Goal: Check status: Check status

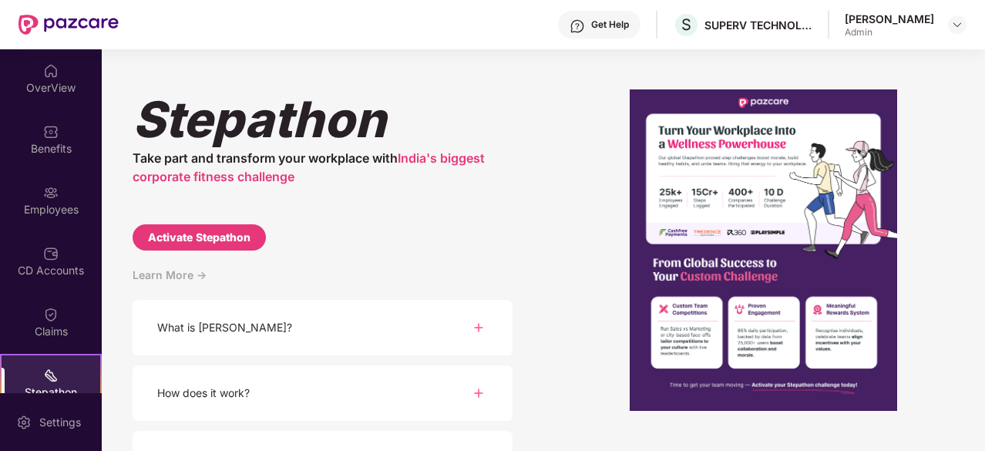
scroll to position [143, 0]
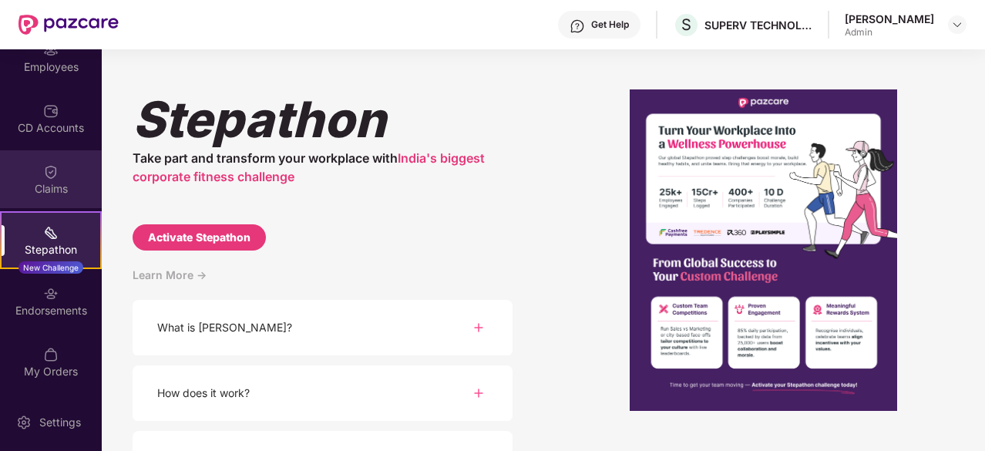
click at [52, 181] on div "Claims" at bounding box center [51, 188] width 102 height 15
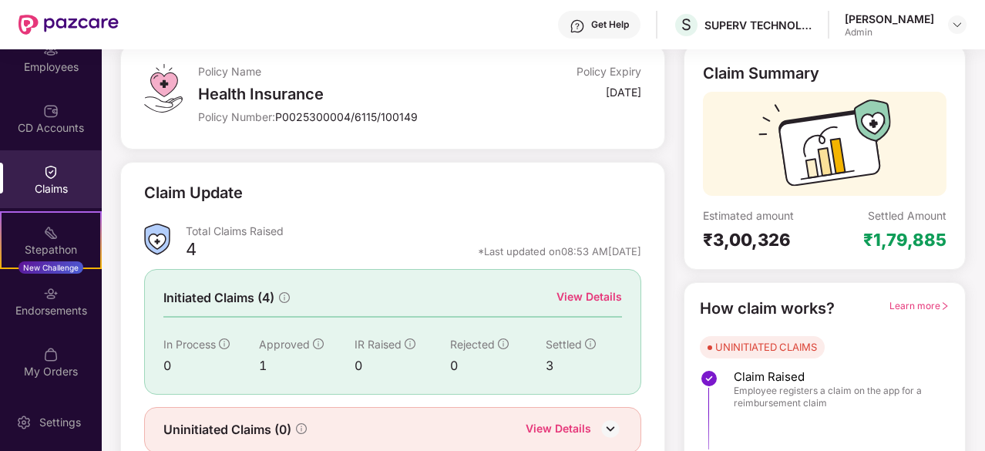
scroll to position [151, 0]
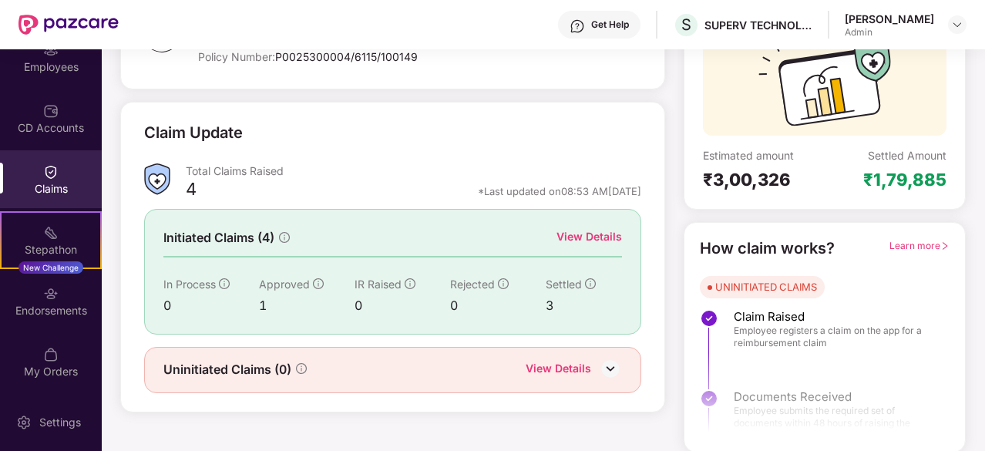
click at [549, 304] on div "3" at bounding box center [584, 305] width 76 height 19
click at [579, 237] on div "View Details" at bounding box center [590, 236] width 66 height 17
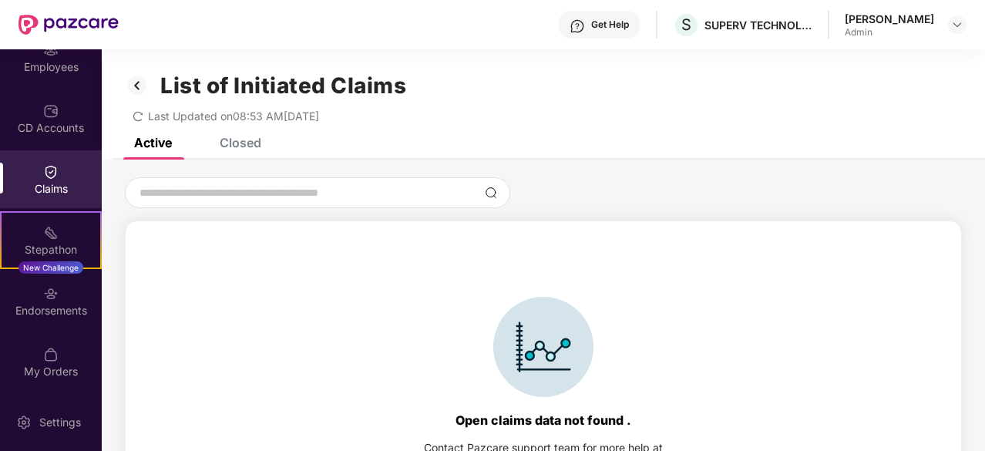
scroll to position [1, 0]
click at [224, 141] on div "Closed" at bounding box center [241, 141] width 42 height 15
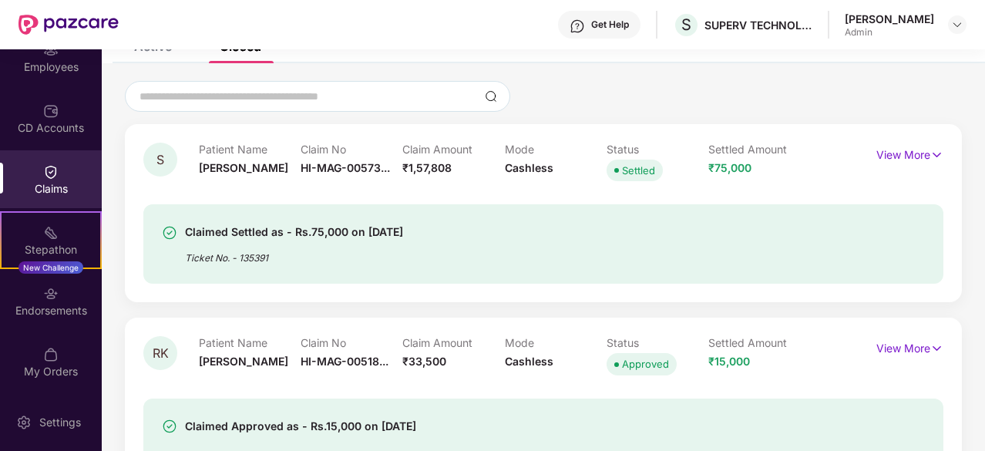
scroll to position [98, 0]
click at [295, 243] on div "Ticket No. - 135391" at bounding box center [294, 252] width 218 height 24
drag, startPoint x: 295, startPoint y: 243, endPoint x: 375, endPoint y: 255, distance: 80.4
click at [375, 255] on div "Ticket No. - 135391" at bounding box center [294, 252] width 218 height 24
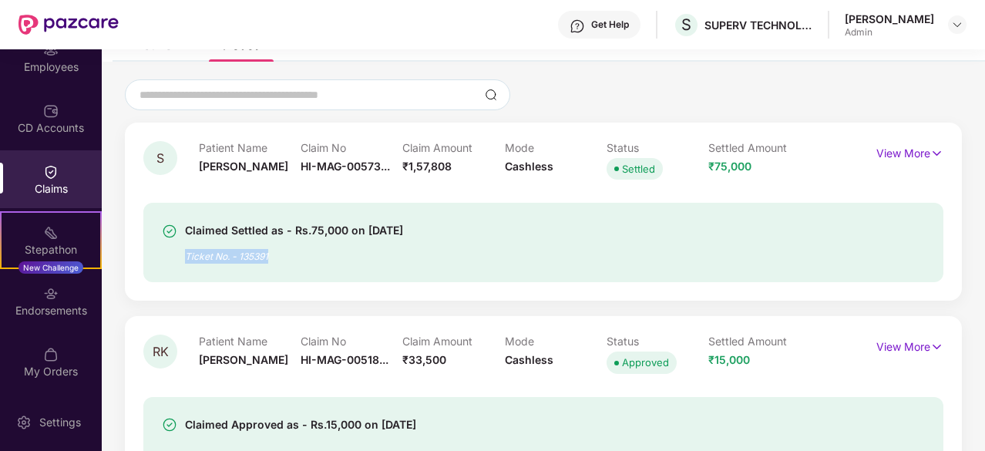
click at [375, 255] on div "Ticket No. - 135391" at bounding box center [294, 252] width 218 height 24
click at [898, 150] on p "View More" at bounding box center [910, 151] width 67 height 21
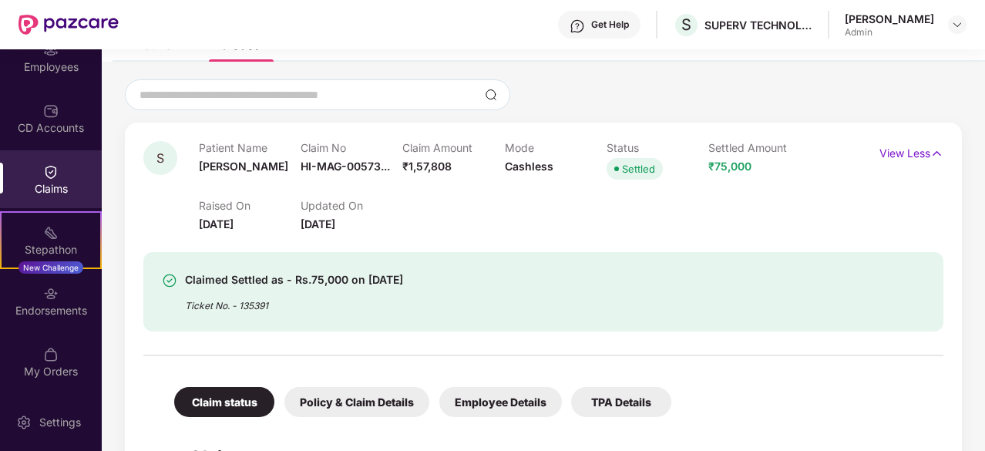
click at [256, 239] on div "Claimed Settled as - Rs.75,000 on [DATE] Ticket No. - 135391" at bounding box center [543, 282] width 800 height 99
click at [335, 178] on div "Claim No HI-MAG-00573..." at bounding box center [352, 162] width 102 height 42
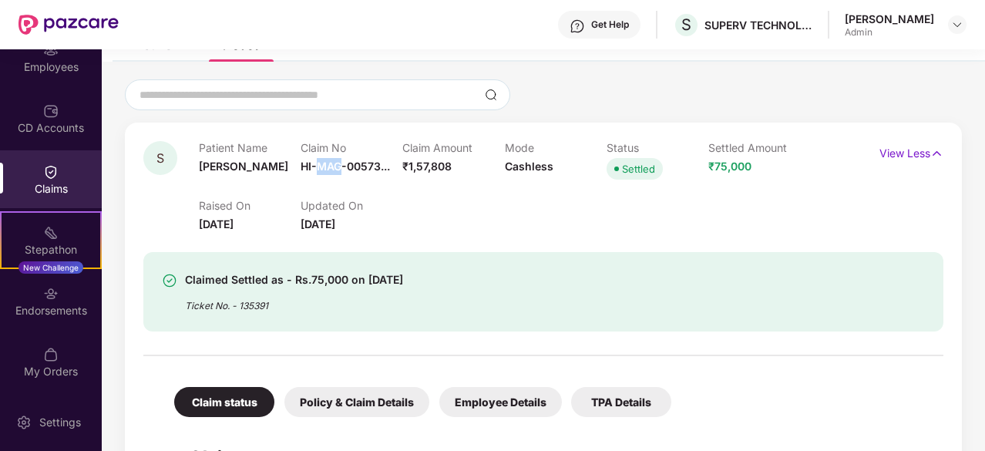
click at [335, 178] on div "Claim No HI-MAG-00573..." at bounding box center [352, 162] width 102 height 42
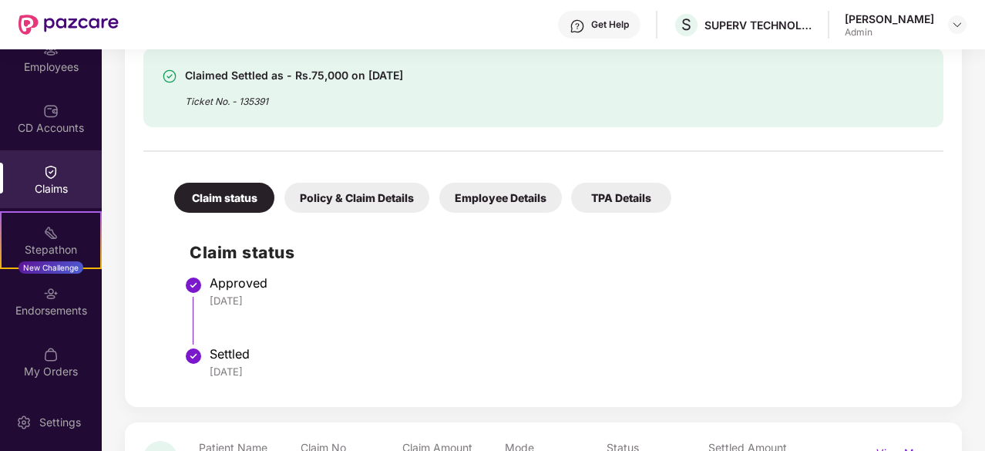
scroll to position [553, 0]
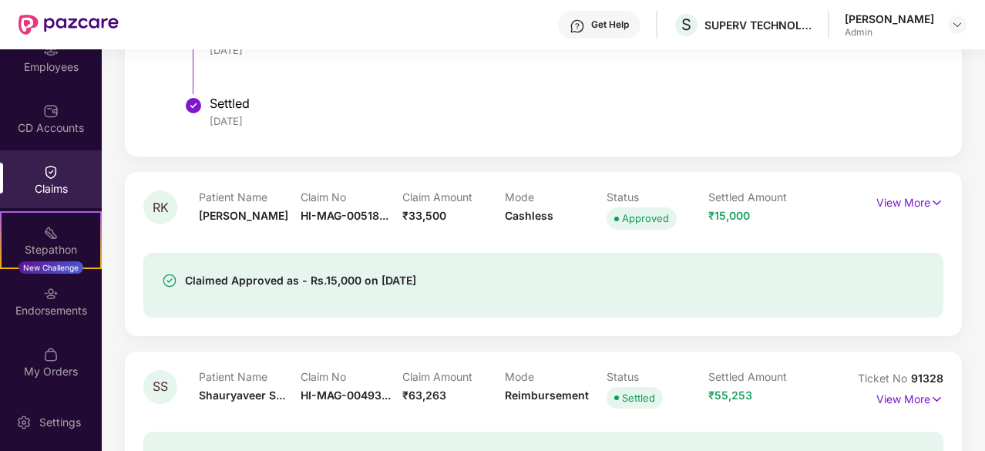
click at [335, 178] on div "RK Patient Name [PERSON_NAME] Claim No HI-MAG-00518... Claim Amount ₹33,500 Mod…" at bounding box center [543, 253] width 837 height 163
click at [907, 202] on p "View More" at bounding box center [910, 200] width 67 height 21
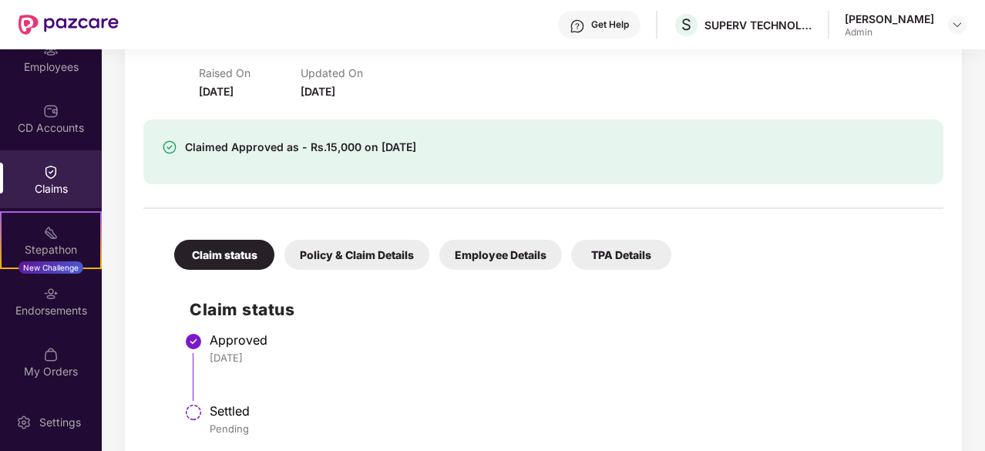
scroll to position [722, 0]
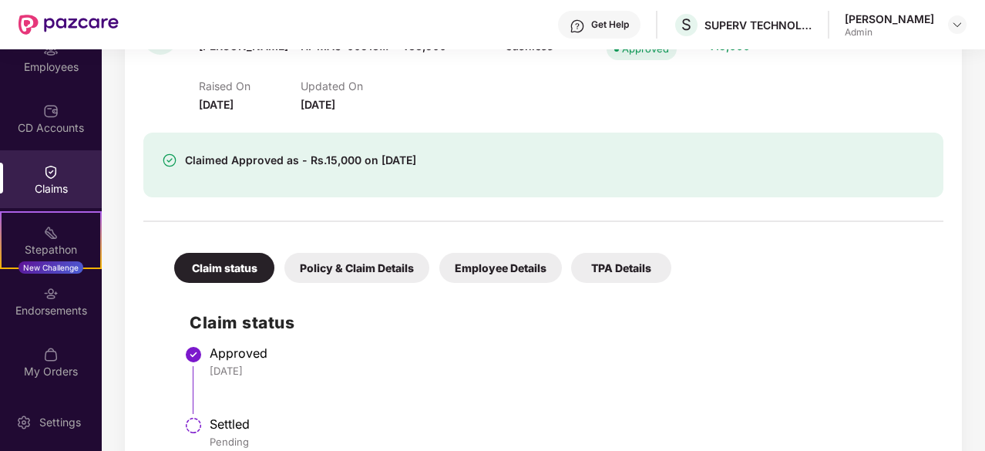
click at [407, 269] on div "Policy & Claim Details" at bounding box center [357, 268] width 145 height 30
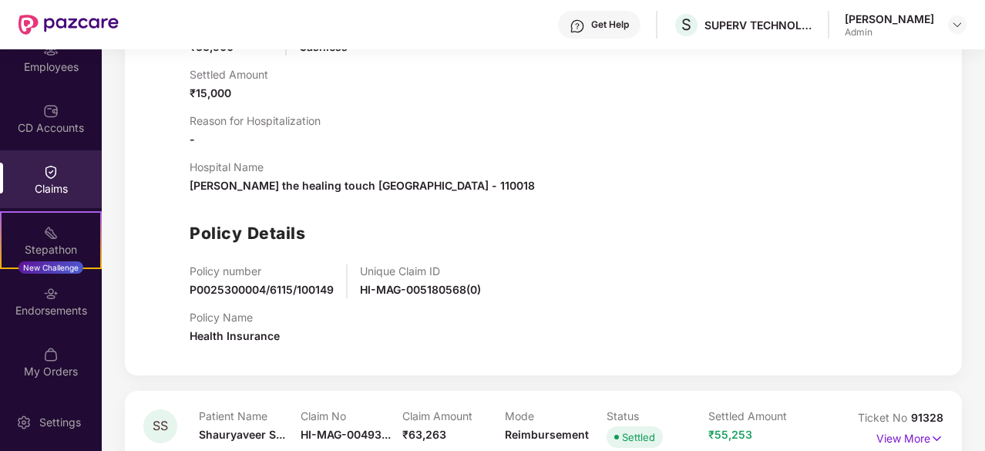
scroll to position [1342, 0]
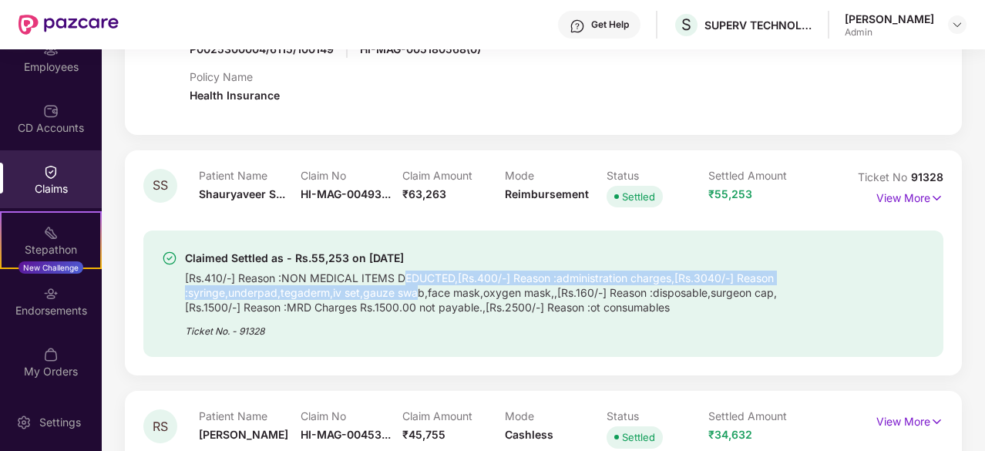
drag, startPoint x: 407, startPoint y: 269, endPoint x: 421, endPoint y: 288, distance: 23.8
click at [421, 288] on div "[Rs.410/-] Reason :NON MEDICAL ITEMS DEDUCTED,[Rs.400/-] Reason :administration…" at bounding box center [491, 291] width 613 height 47
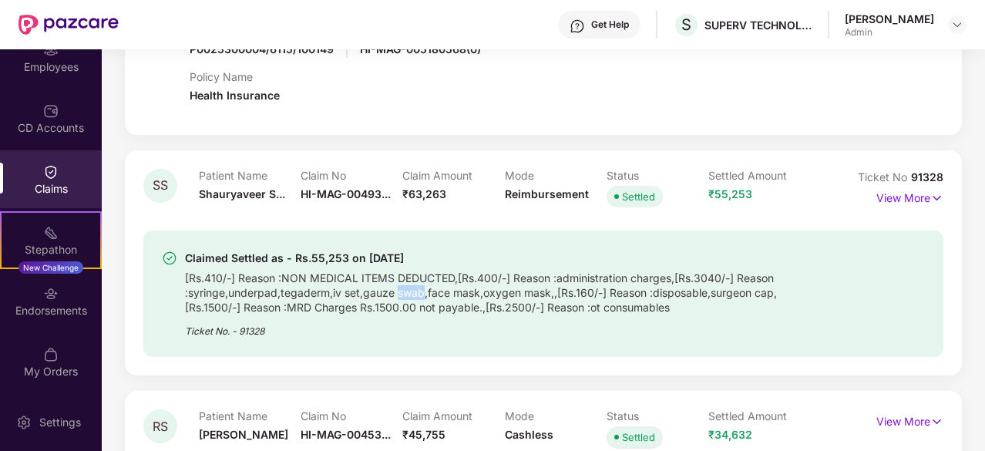
click at [421, 288] on div "[Rs.410/-] Reason :NON MEDICAL ITEMS DEDUCTED,[Rs.400/-] Reason :administration…" at bounding box center [491, 291] width 613 height 47
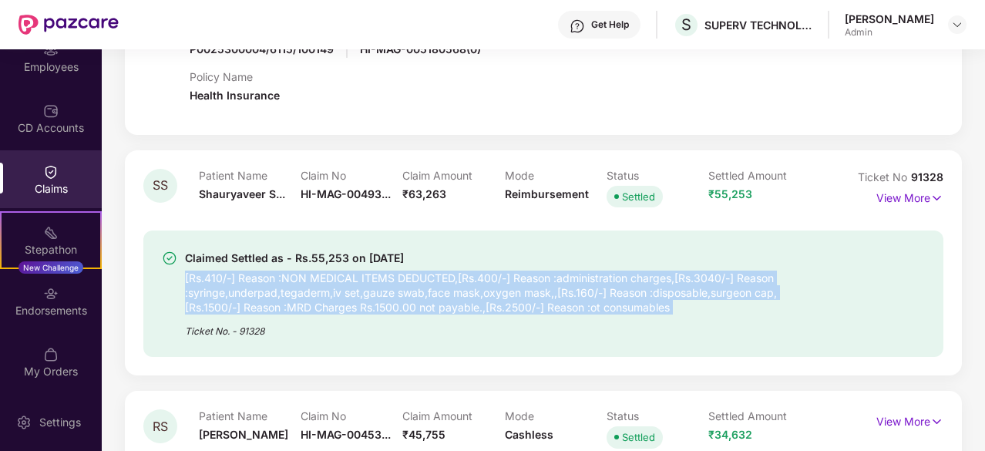
click at [421, 288] on div "[Rs.410/-] Reason :NON MEDICAL ITEMS DEDUCTED,[Rs.400/-] Reason :administration…" at bounding box center [491, 291] width 613 height 47
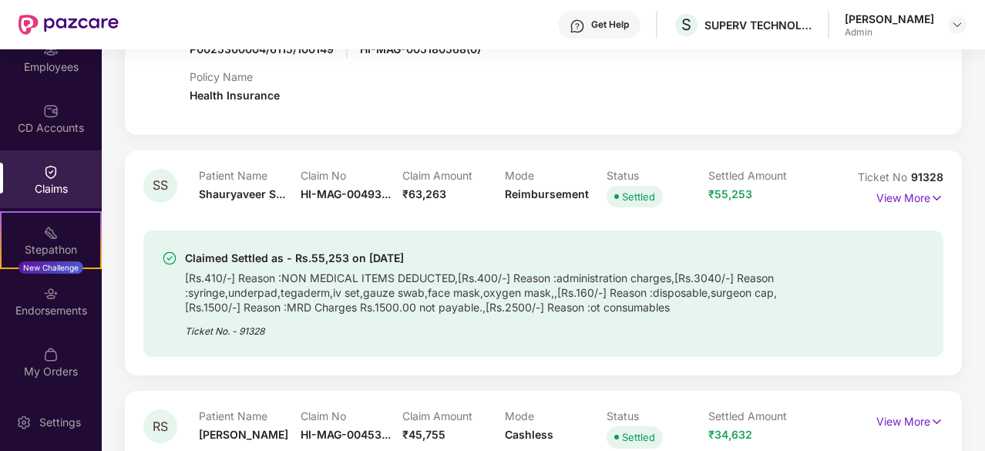
click at [252, 324] on div "Ticket No. - 91328" at bounding box center [491, 327] width 613 height 24
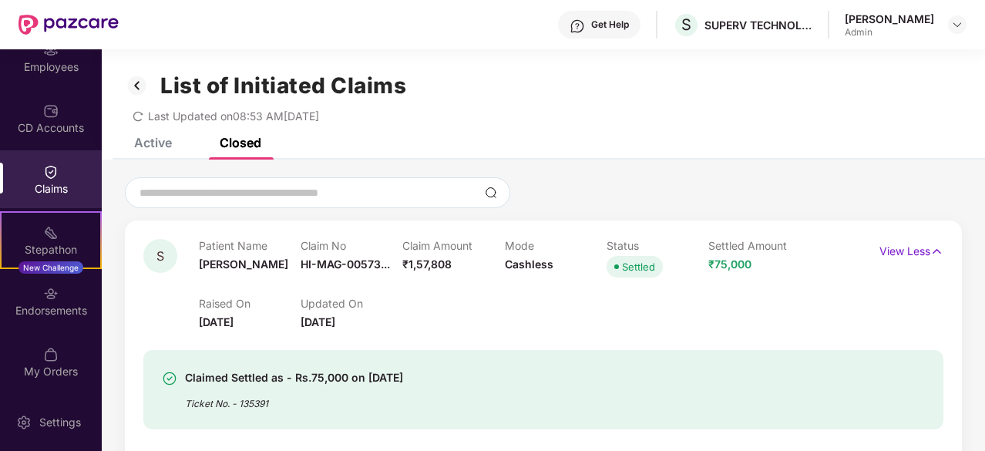
scroll to position [1, 0]
click at [672, 301] on div "Raised On [DATE] Updated On [DATE]" at bounding box center [504, 305] width 611 height 49
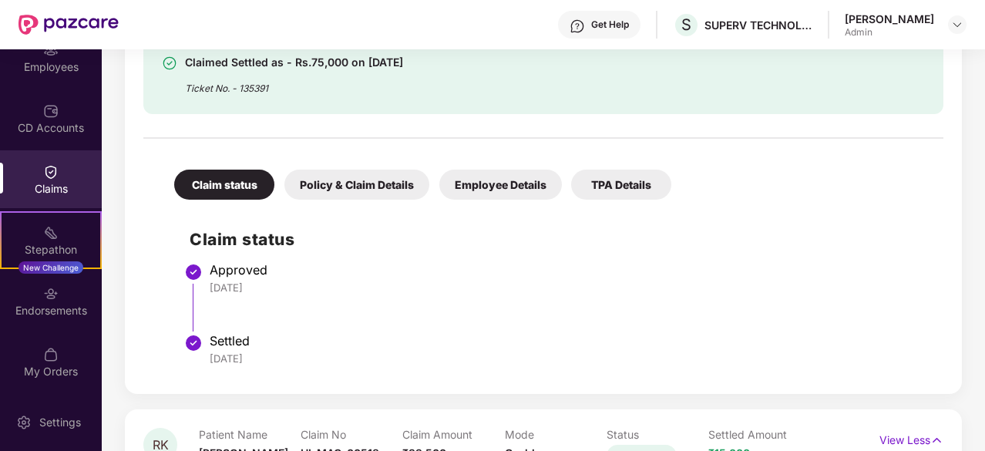
scroll to position [316, 0]
click at [404, 183] on div "Policy & Claim Details" at bounding box center [357, 184] width 145 height 30
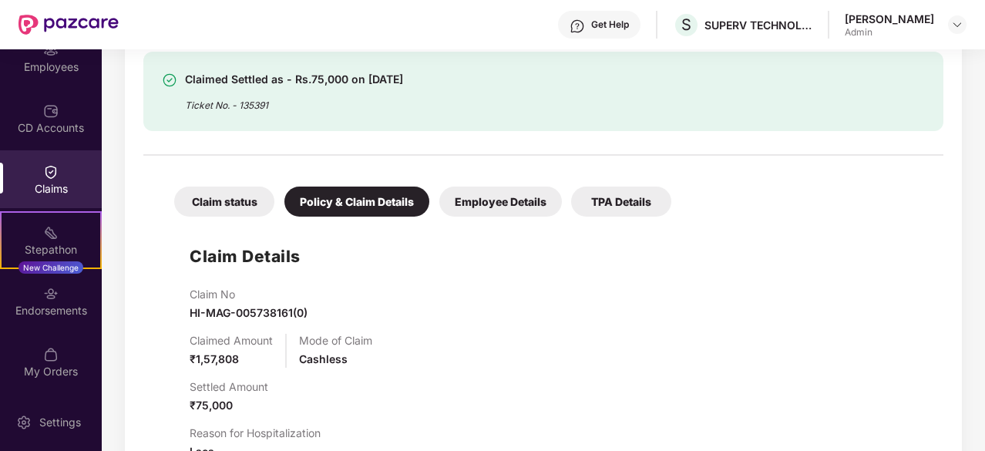
scroll to position [299, 0]
click at [454, 203] on div "Employee Details" at bounding box center [501, 201] width 123 height 30
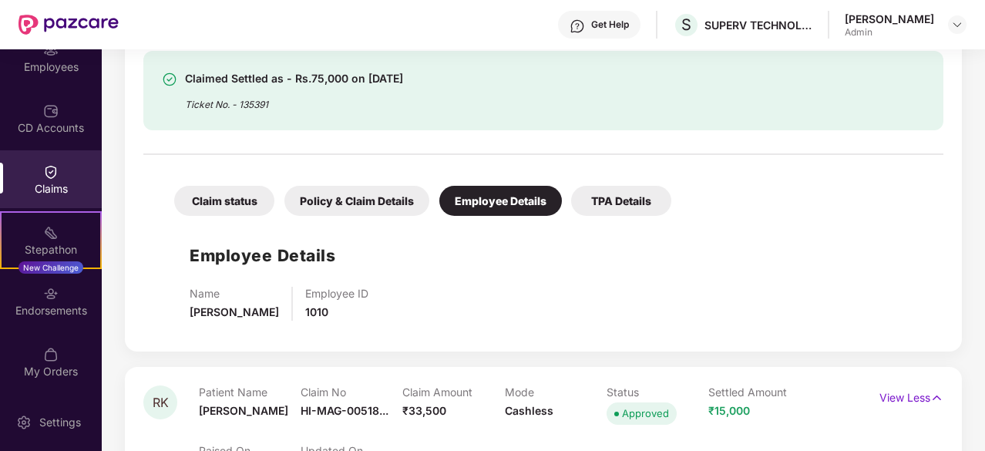
click at [591, 190] on div "TPA Details" at bounding box center [621, 201] width 100 height 30
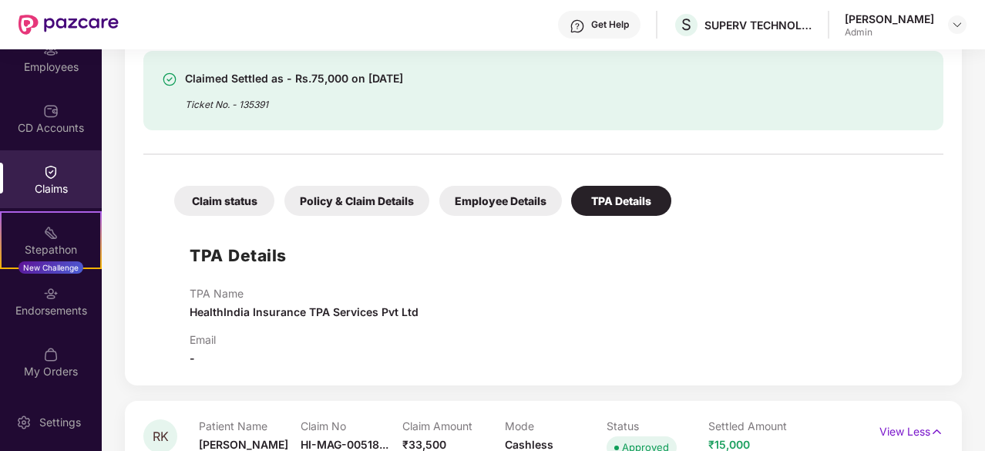
scroll to position [310, 0]
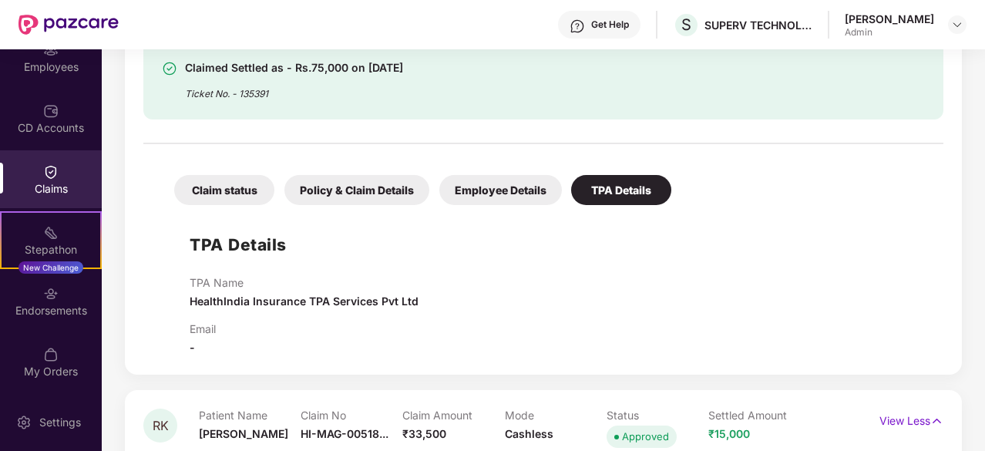
click at [311, 186] on div "Policy & Claim Details" at bounding box center [357, 190] width 145 height 30
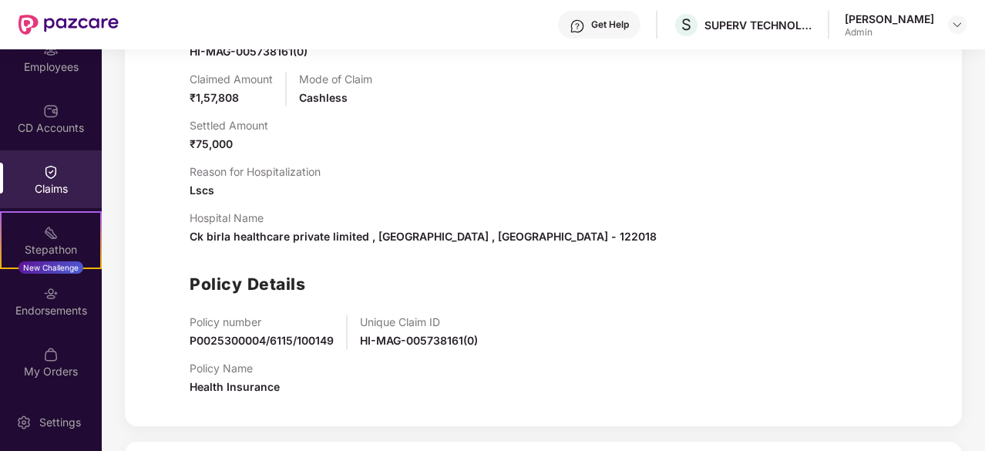
scroll to position [563, 0]
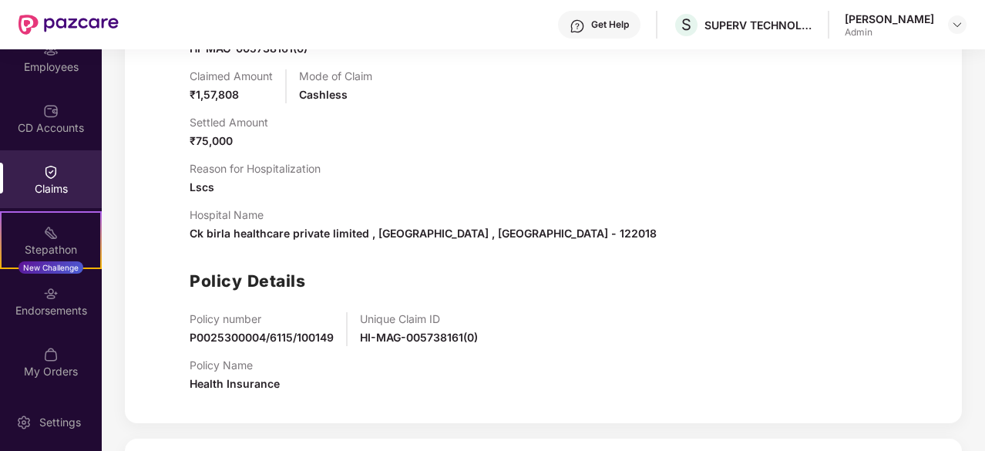
click at [200, 187] on span "Lscs" at bounding box center [202, 186] width 25 height 13
copy span "Lscs"
click at [487, 227] on span "Ck birla healthcare private limited , [GEOGRAPHIC_DATA] , [GEOGRAPHIC_DATA] - 1…" at bounding box center [423, 233] width 467 height 13
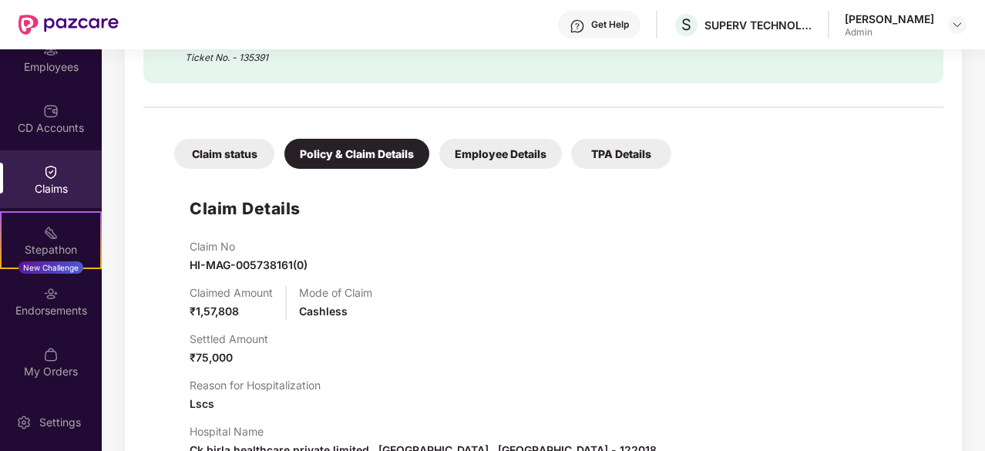
scroll to position [345, 0]
click at [495, 155] on div "Employee Details" at bounding box center [501, 155] width 123 height 30
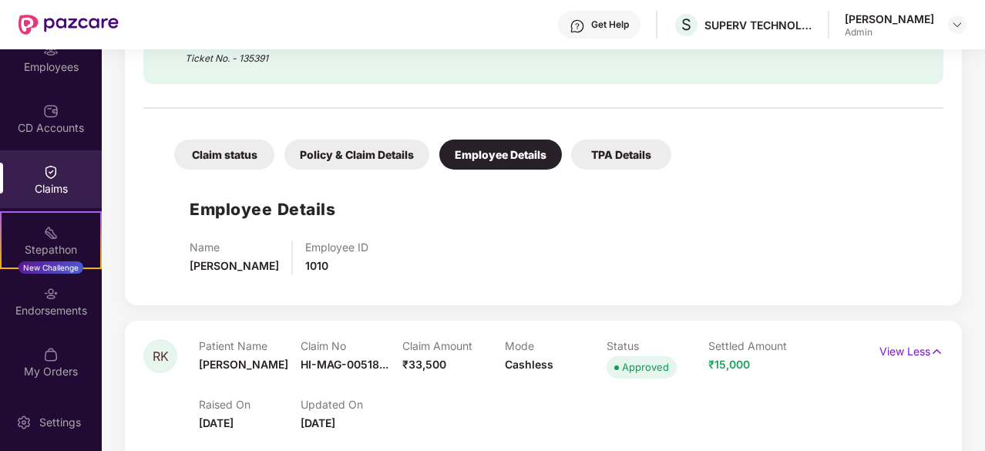
click at [264, 148] on div "Claim status" at bounding box center [224, 155] width 100 height 30
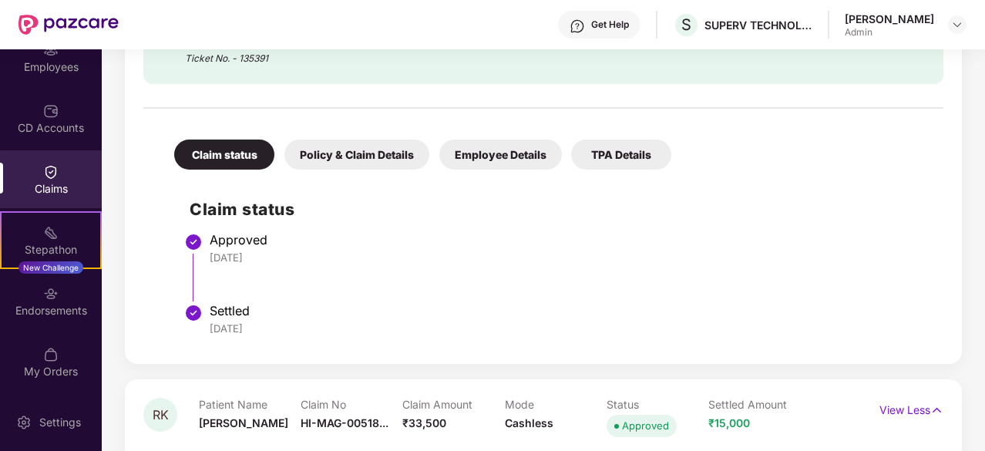
click at [332, 158] on div "Policy & Claim Details" at bounding box center [357, 155] width 145 height 30
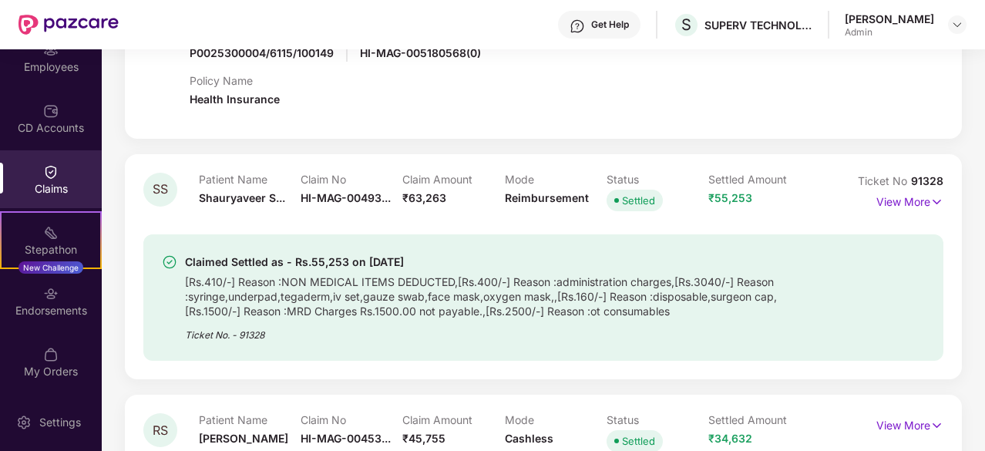
scroll to position [1736, 0]
